Goal: Transaction & Acquisition: Purchase product/service

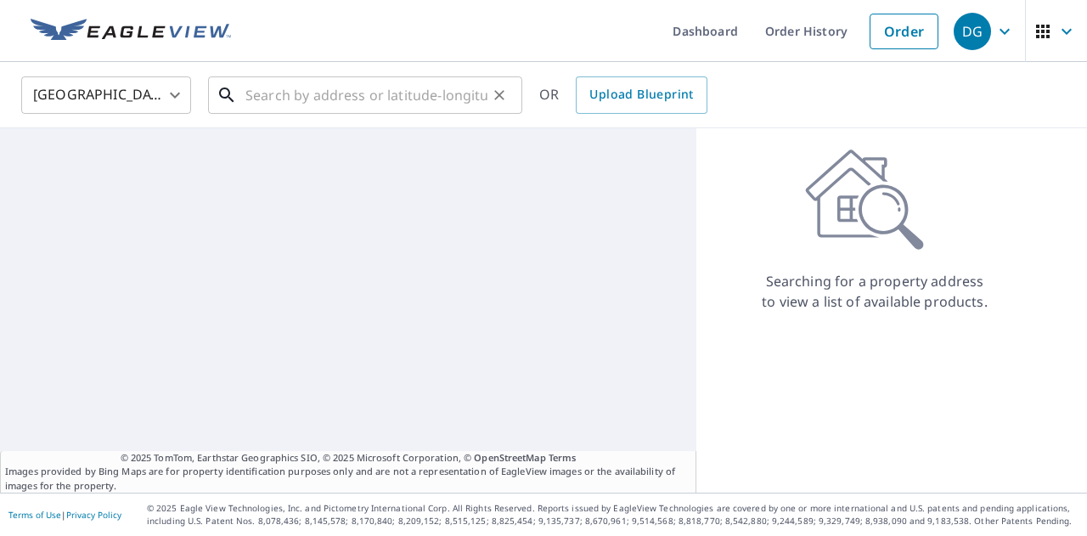
click at [464, 95] on input "text" at bounding box center [366, 95] width 242 height 48
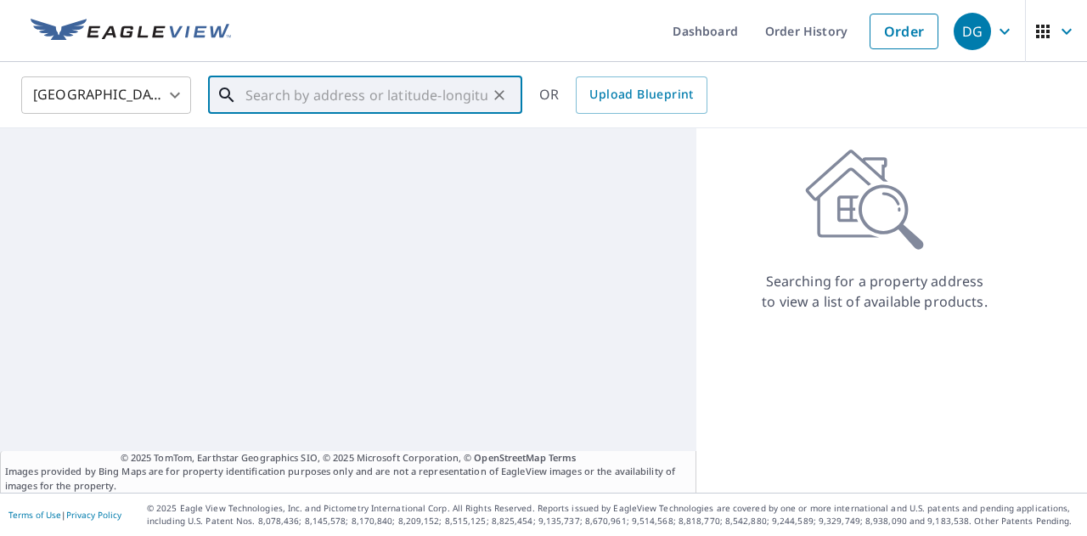
paste input "[STREET_ADDRESS]"
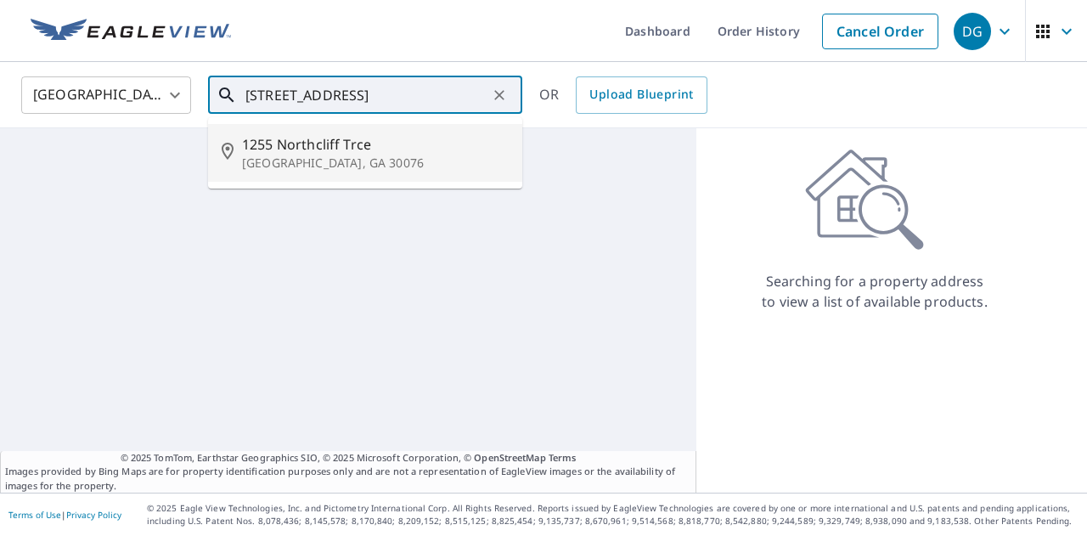
click at [367, 159] on p "[GEOGRAPHIC_DATA], GA 30076" at bounding box center [375, 163] width 267 height 17
type input "[STREET_ADDRESS][PERSON_NAME]"
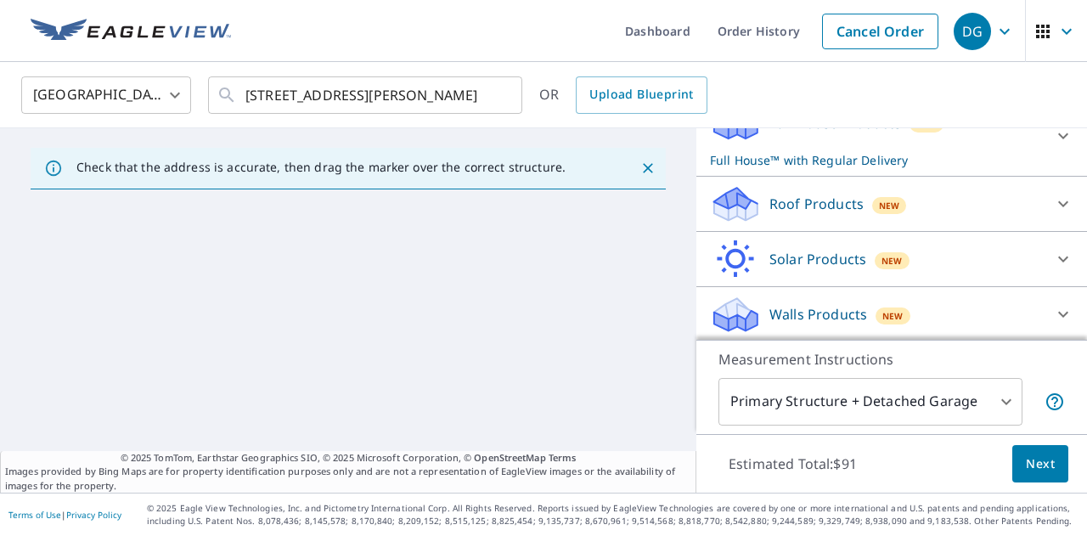
scroll to position [0, 0]
click at [937, 189] on div "Roof Products New" at bounding box center [876, 204] width 333 height 40
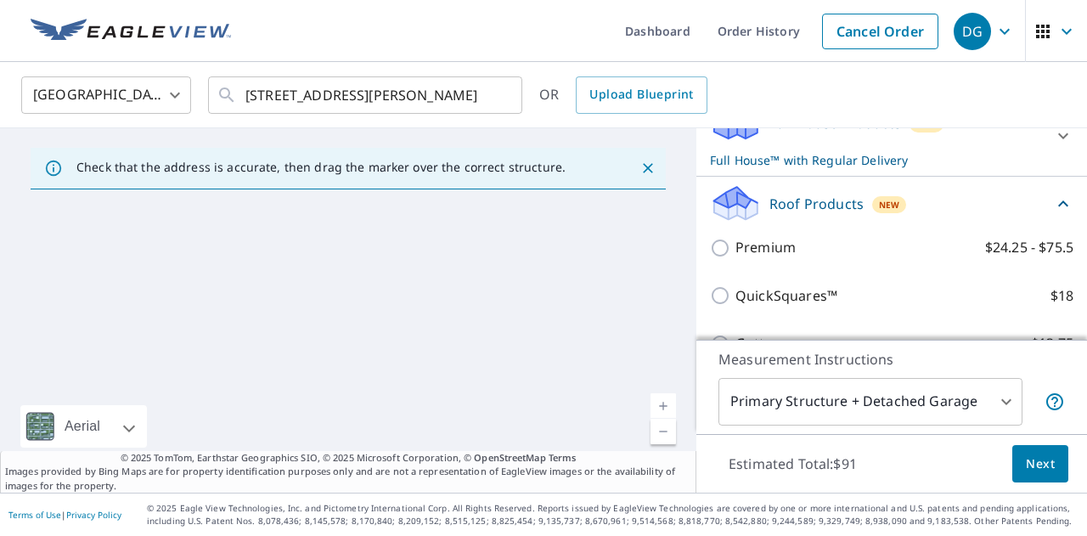
scroll to position [208, 0]
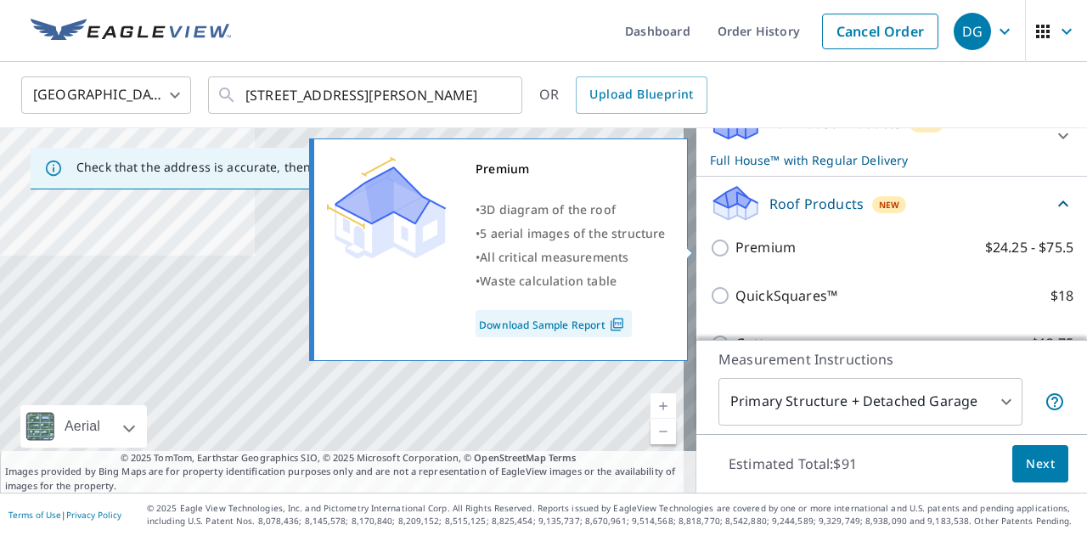
click at [812, 247] on label "Premium $24.25 - $75.5" at bounding box center [904, 247] width 338 height 21
click at [735, 247] on input "Premium $24.25 - $75.5" at bounding box center [722, 248] width 25 height 20
checkbox input "true"
checkbox input "false"
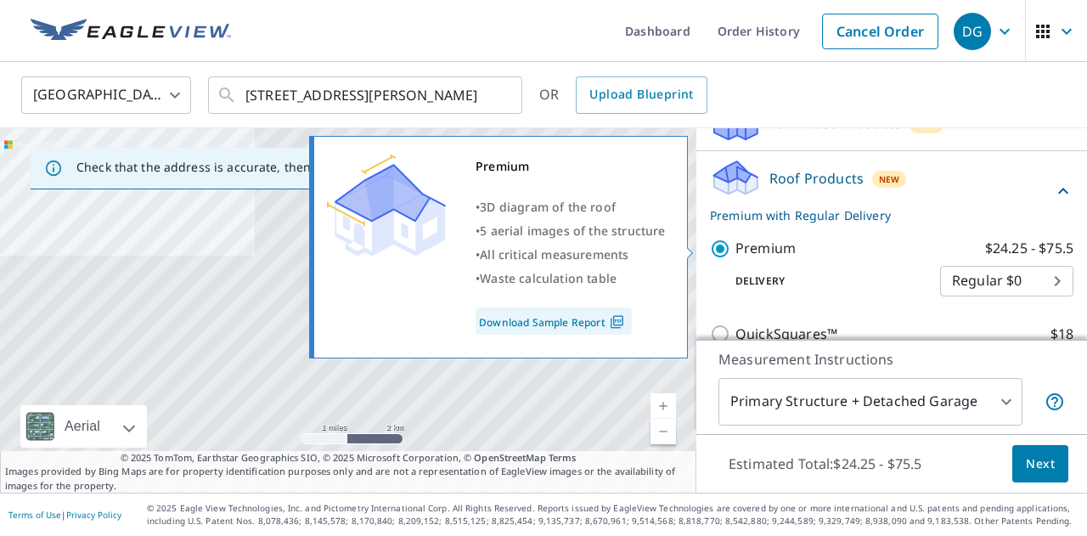
scroll to position [209, 0]
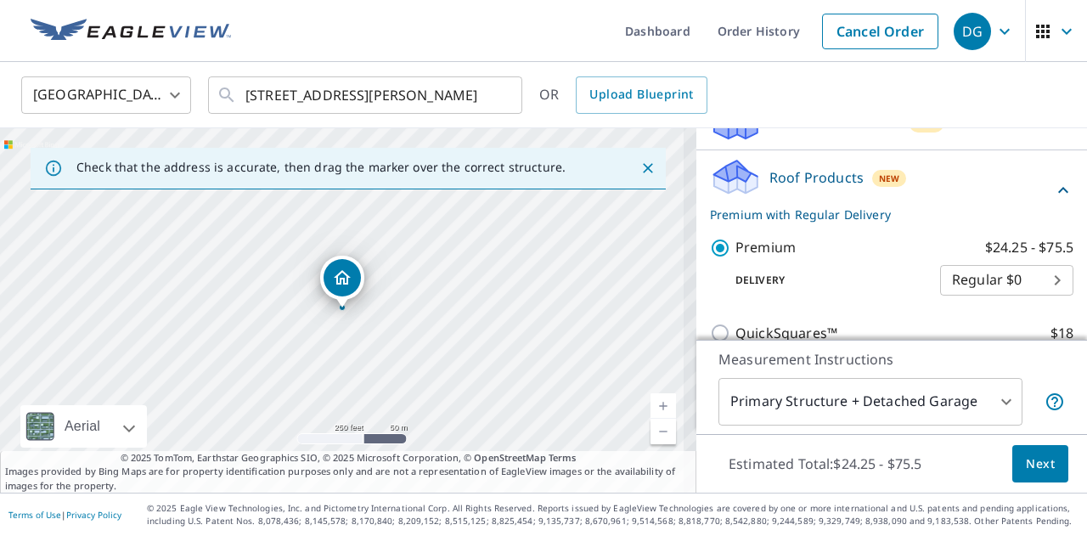
click at [1026, 458] on span "Next" at bounding box center [1040, 463] width 29 height 21
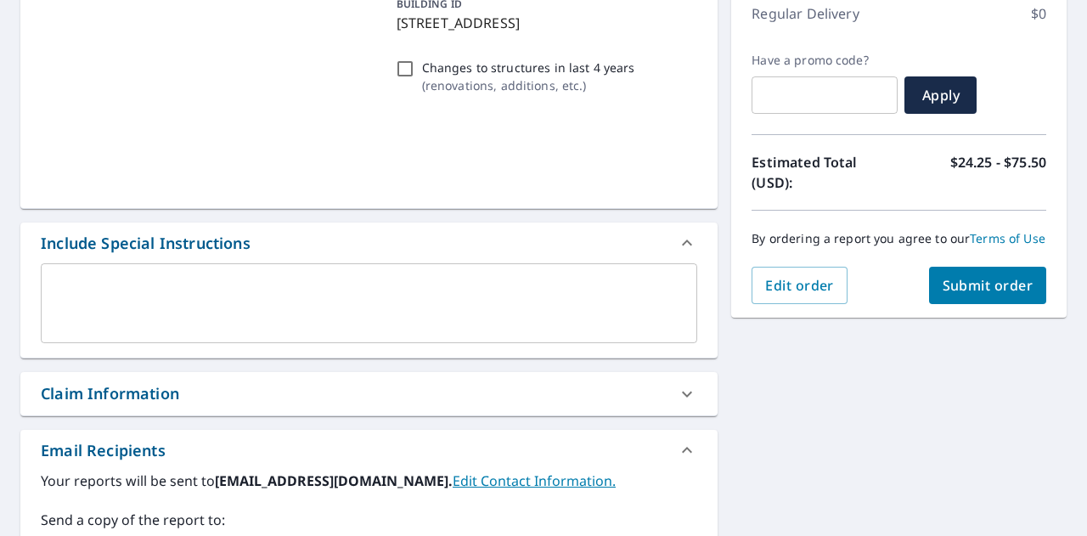
scroll to position [253, 0]
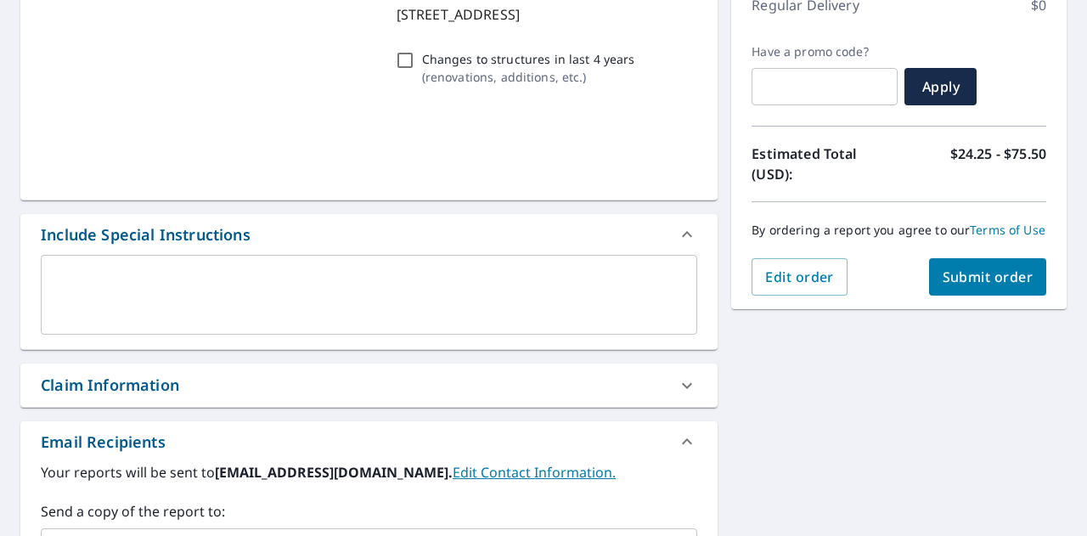
click at [988, 309] on div "Order Summary Premium $24.25 - $75.5 Regular Delivery $0 Have a promo code? ​ A…" at bounding box center [898, 113] width 335 height 391
click at [998, 286] on span "Submit order" at bounding box center [987, 276] width 91 height 19
checkbox input "true"
